Goal: Transaction & Acquisition: Purchase product/service

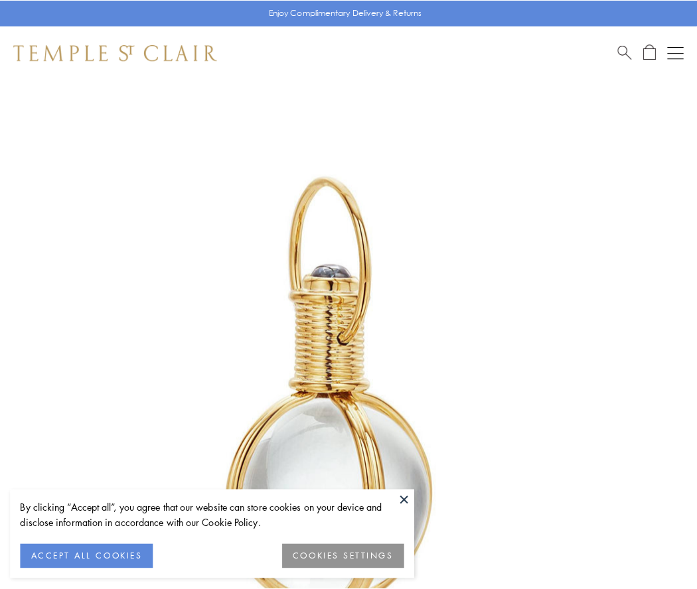
scroll to position [346, 0]
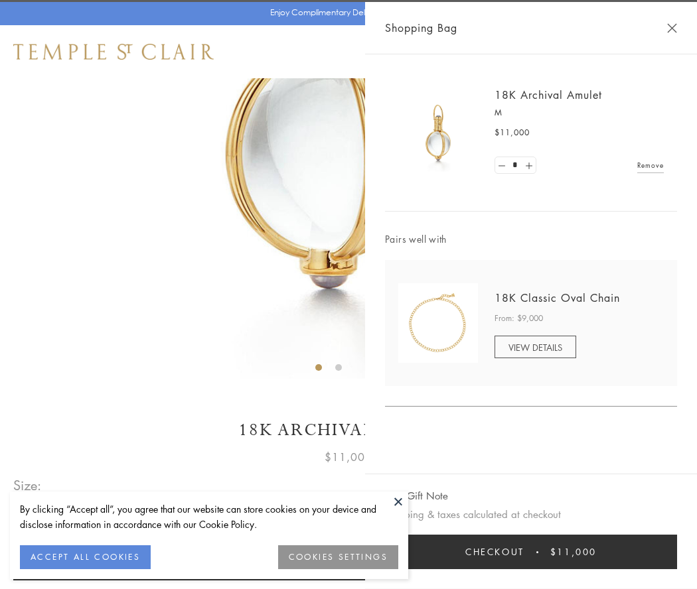
click at [531, 552] on button "Checkout $11,000" at bounding box center [531, 552] width 292 height 35
